Goal: Information Seeking & Learning: Learn about a topic

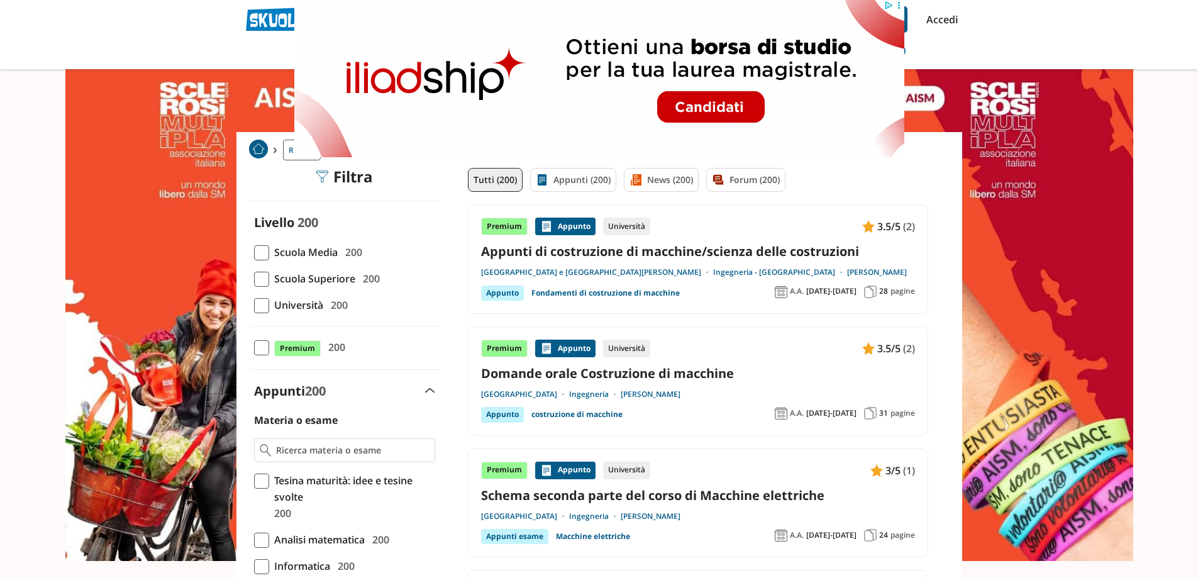
click at [899, 5] on circle at bounding box center [898, 5] width 2 height 2
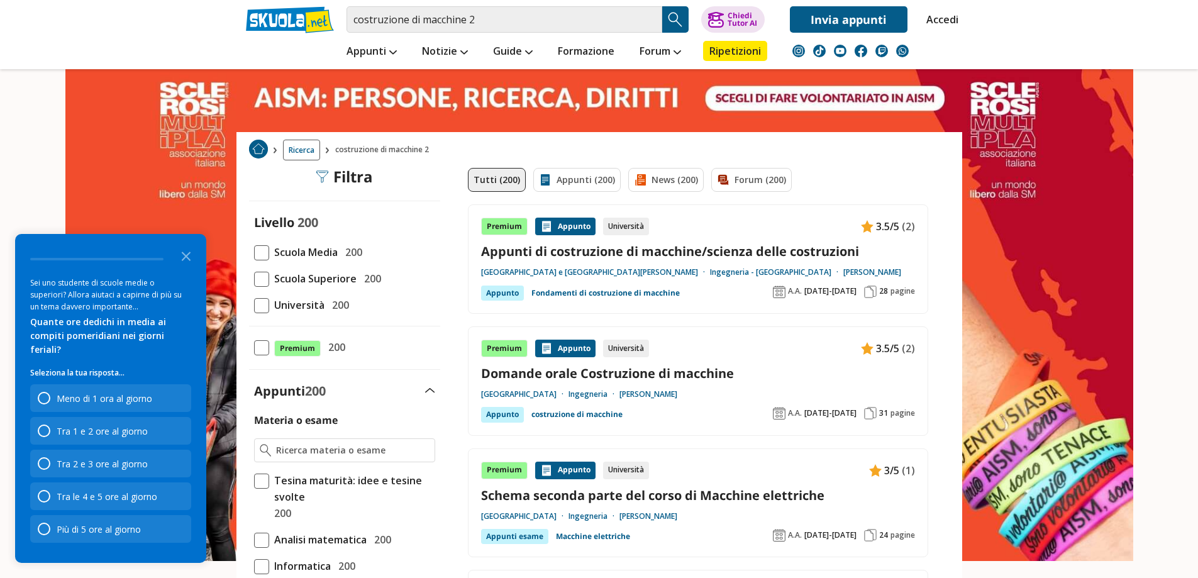
click at [533, 33] on li "Guide Esami di Terza Media Guide e notizie Terza Media Tesine di Terza Media Pr…" at bounding box center [512, 51] width 65 height 36
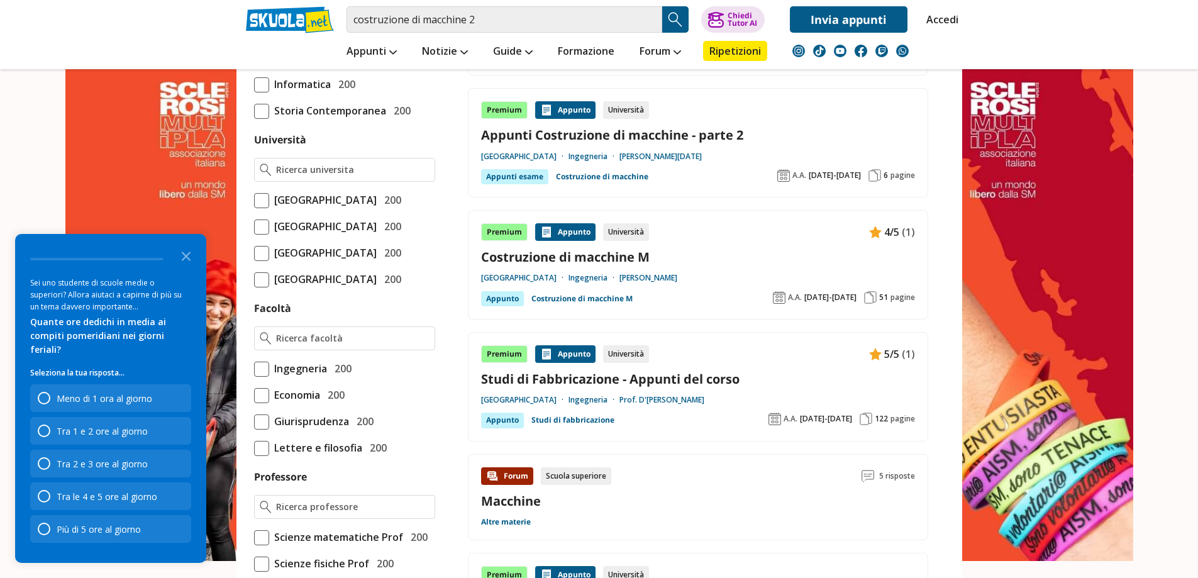
scroll to position [503, 0]
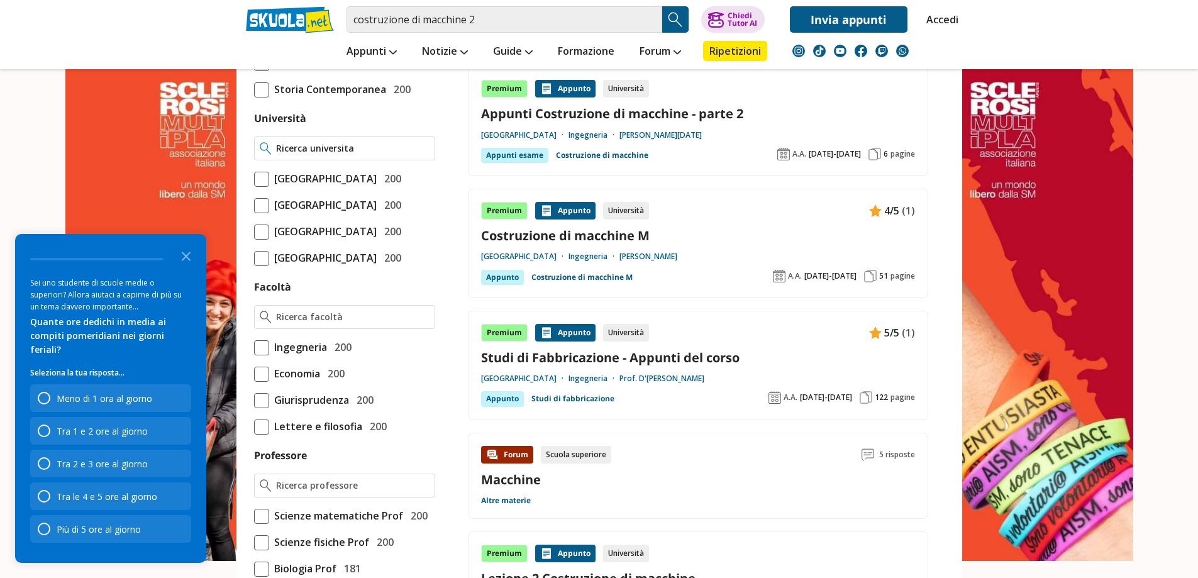
click at [311, 147] on input "Università" at bounding box center [352, 148] width 153 height 13
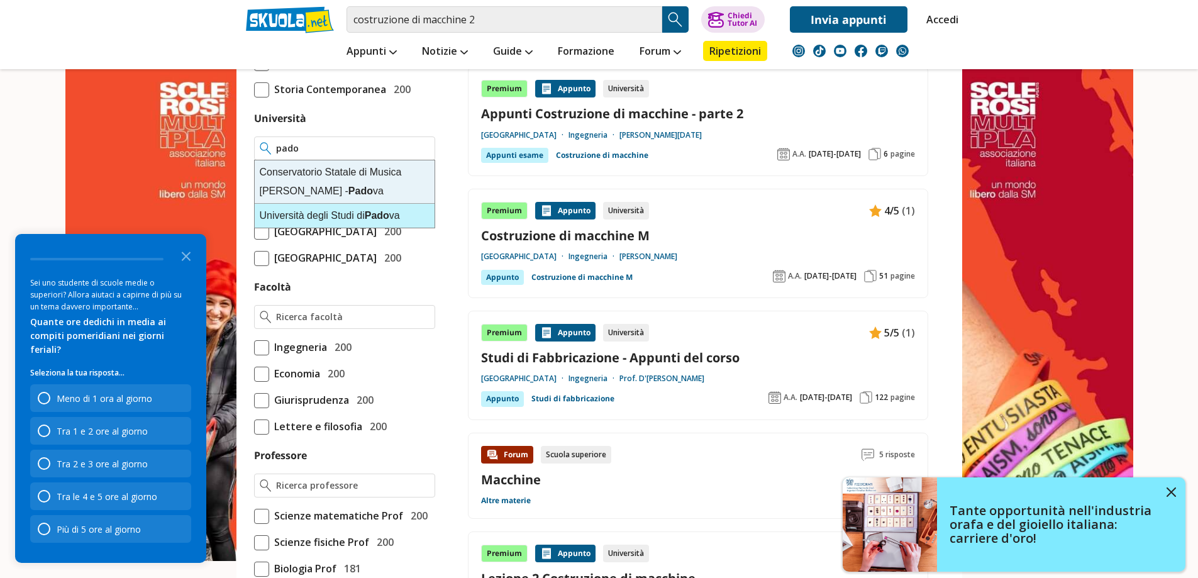
click at [307, 214] on div "[GEOGRAPHIC_DATA] va" at bounding box center [345, 216] width 180 height 24
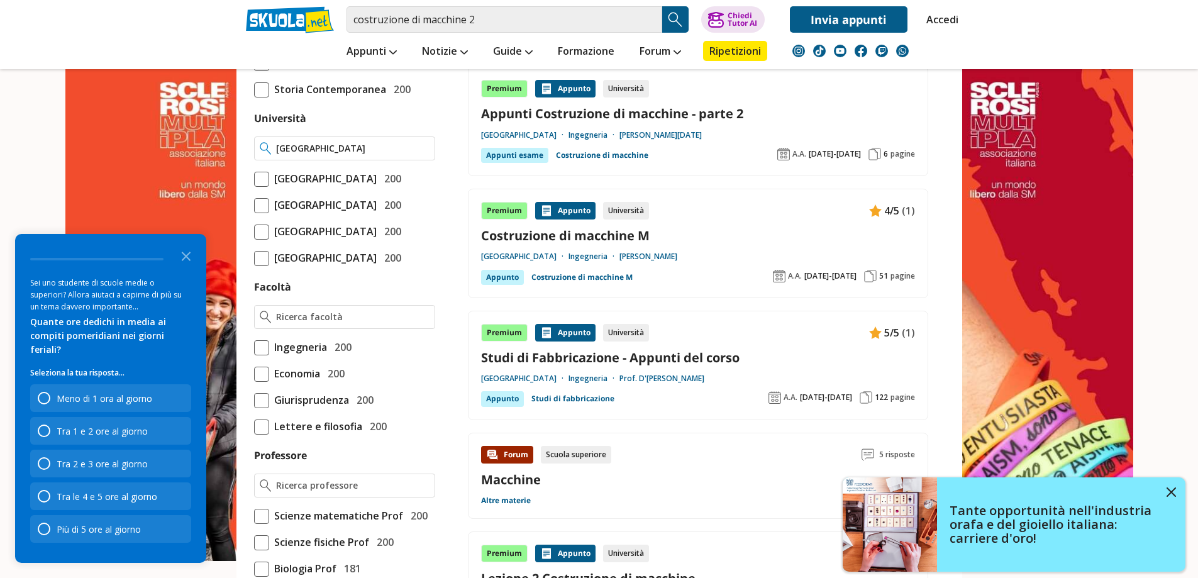
type input "[GEOGRAPHIC_DATA]"
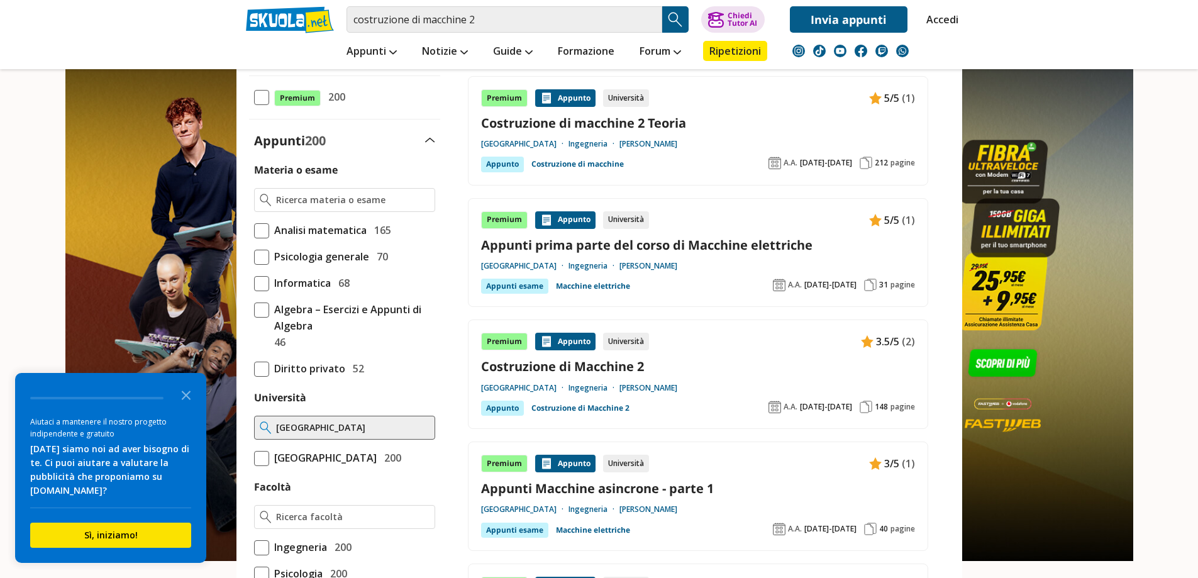
scroll to position [252, 0]
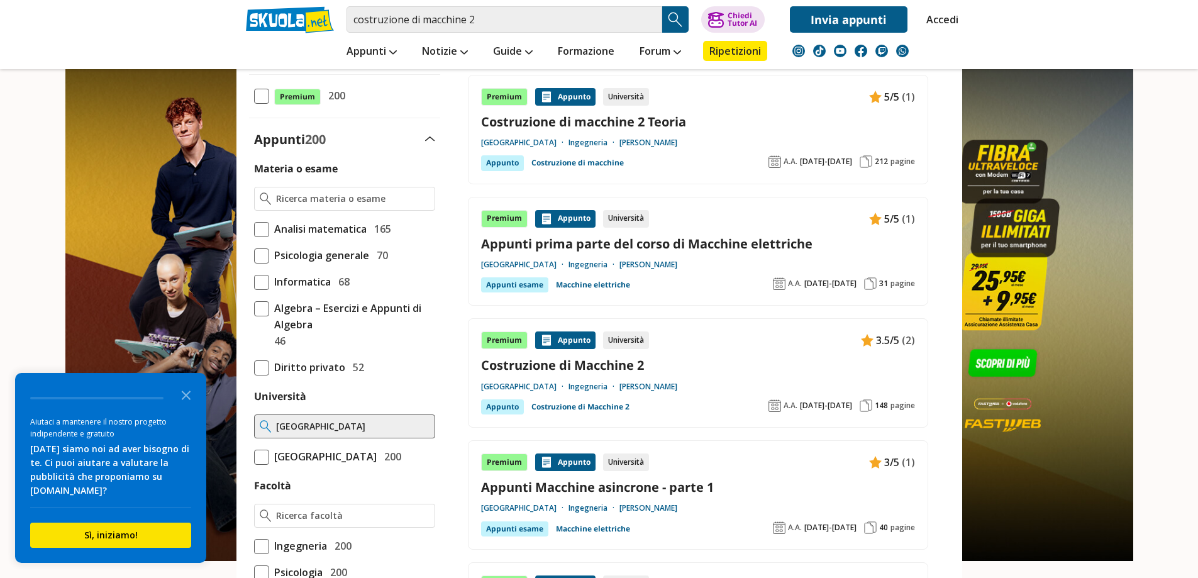
click at [658, 362] on link "Costruzione di Macchine 2" at bounding box center [698, 365] width 434 height 17
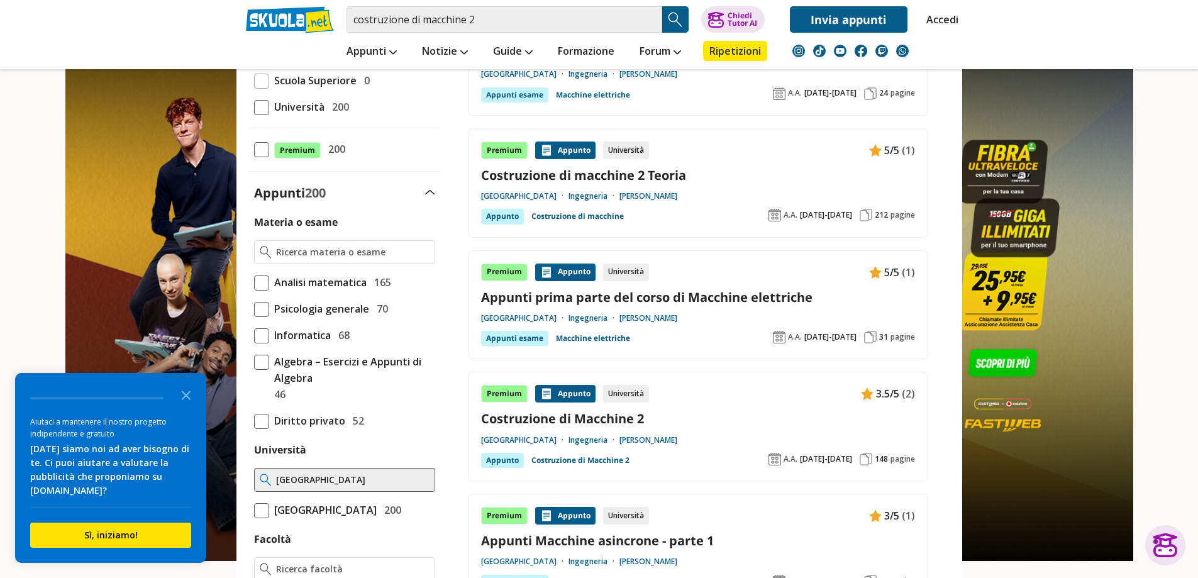
scroll to position [126, 0]
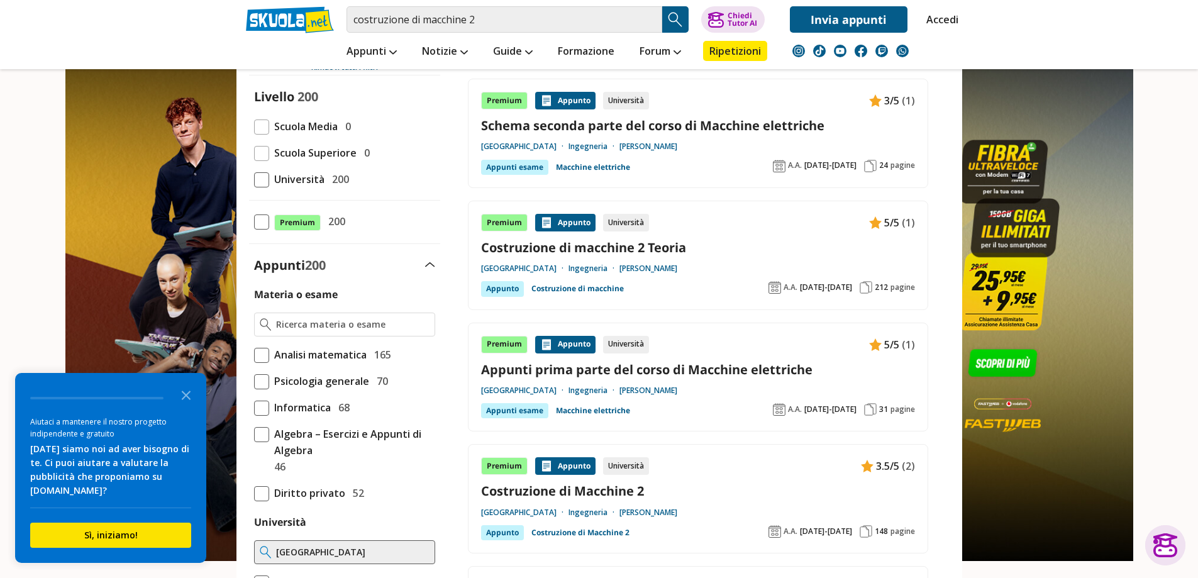
click at [748, 240] on link "Costruzione di macchine 2 Teoria" at bounding box center [698, 247] width 434 height 17
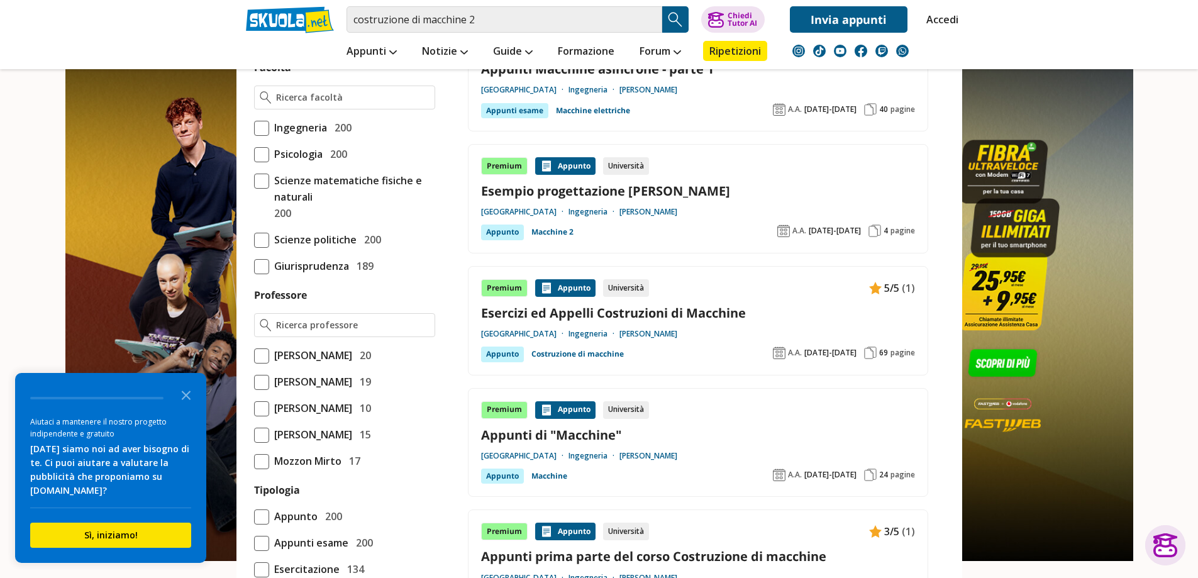
scroll to position [692, 0]
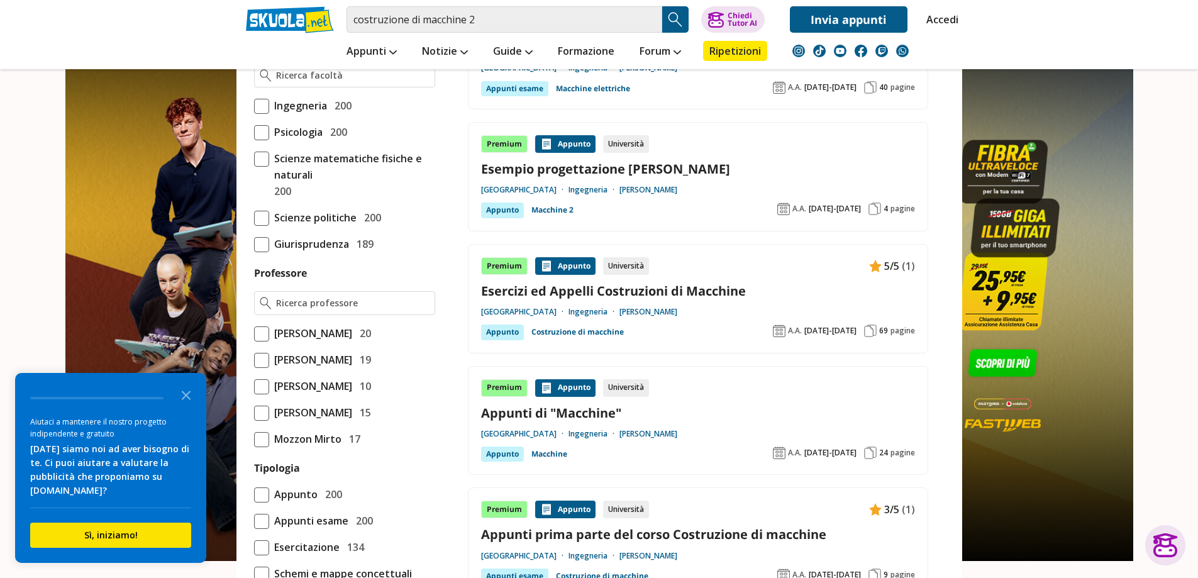
click at [269, 421] on span "Meneghetti Giovanni" at bounding box center [310, 412] width 83 height 16
click at [254, 412] on input "Meneghetti Giovanni 15" at bounding box center [254, 412] width 0 height 0
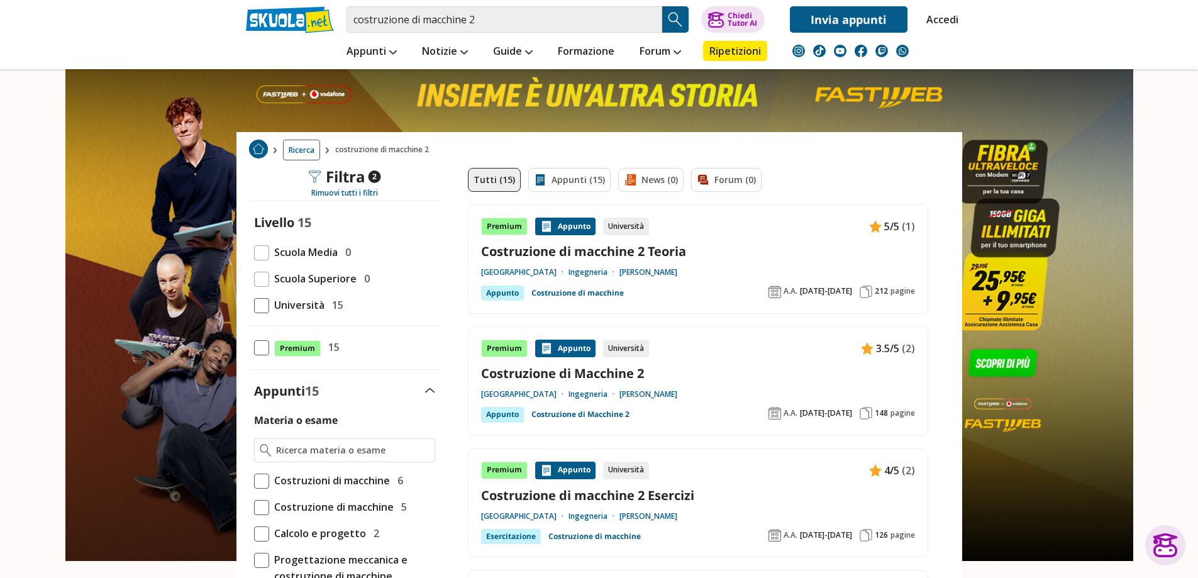
click at [705, 241] on div "Premium Appunto Università 5/5 (1) Costruzione di macchine 2 Teoria Università …" at bounding box center [698, 259] width 434 height 83
